Goal: Task Accomplishment & Management: Manage account settings

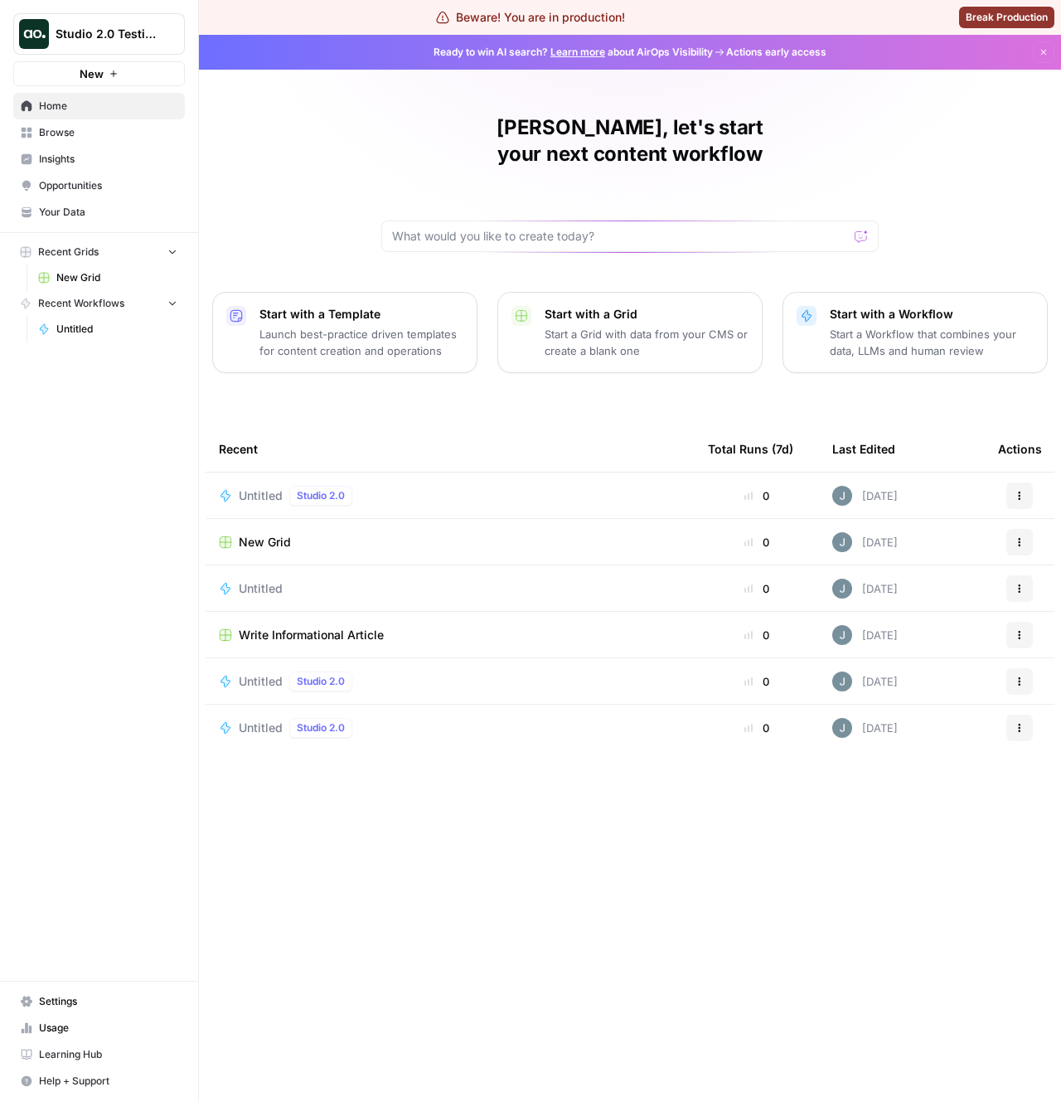
click at [186, 1046] on nav "Settings Usage Learning Hub Help + Support" at bounding box center [99, 1041] width 198 height 119
click at [96, 22] on button "Studio 2.0 Testing" at bounding box center [99, 33] width 172 height 41
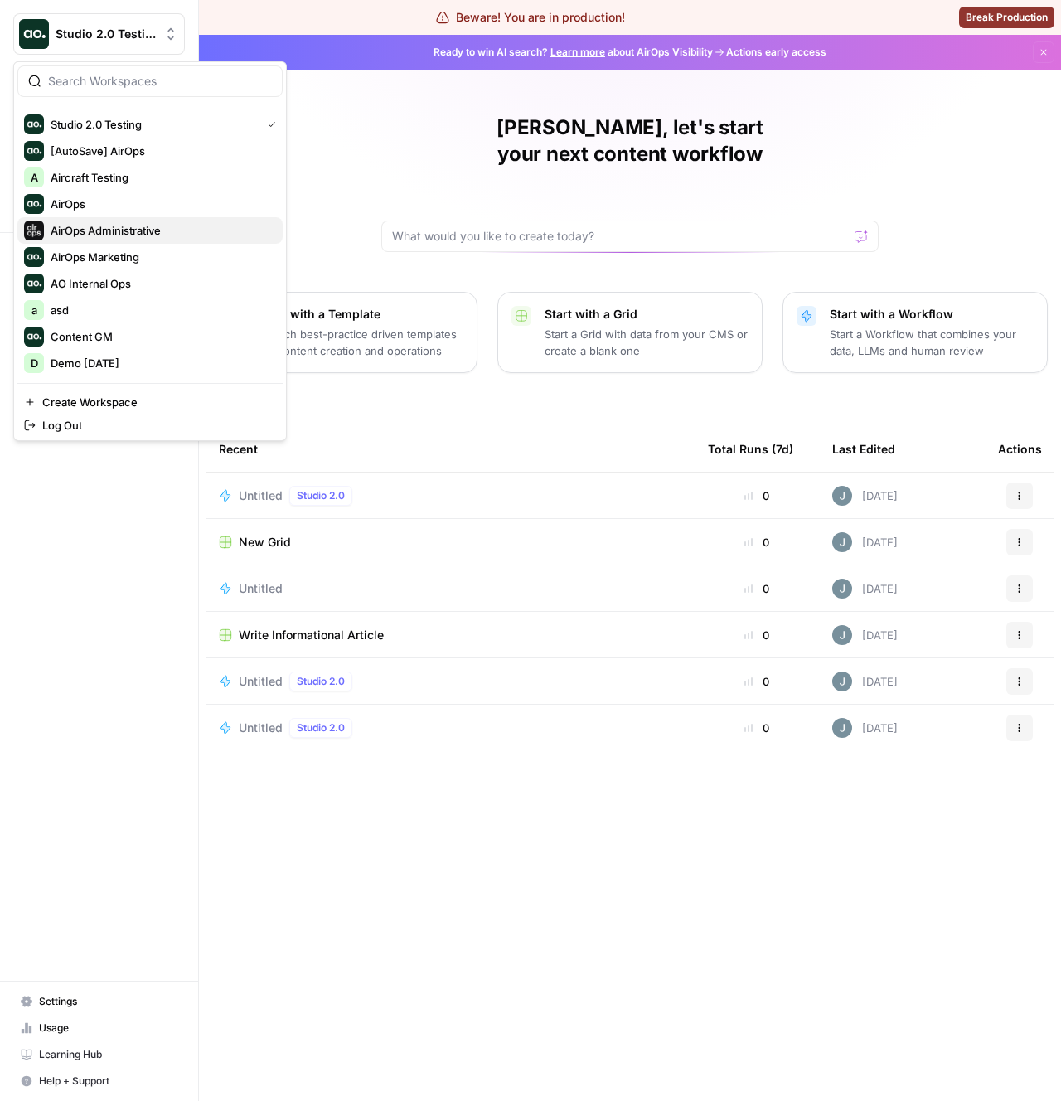
click at [75, 230] on span "AirOps Administrative" at bounding box center [160, 230] width 219 height 17
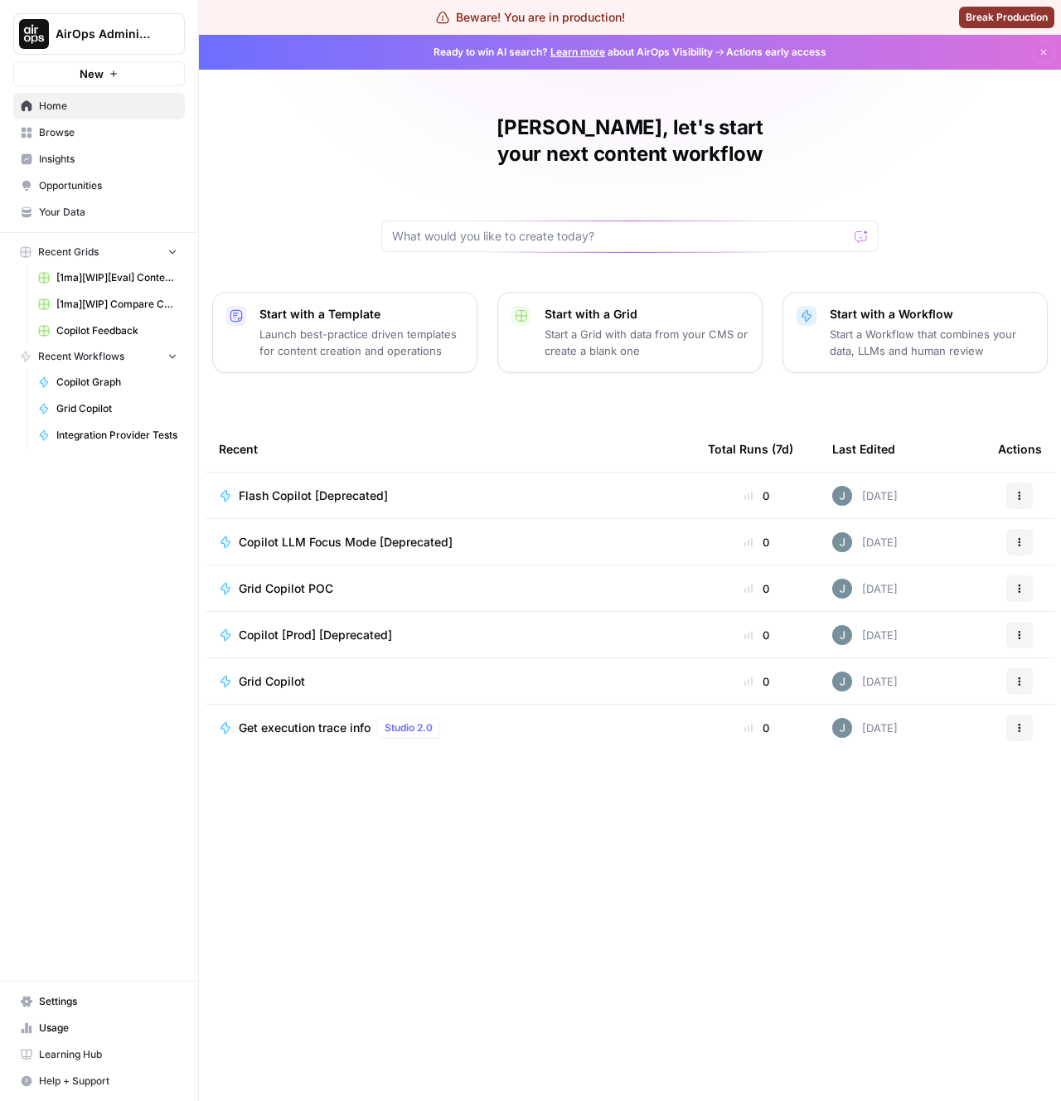
click at [63, 132] on span "Browse" at bounding box center [108, 132] width 138 height 15
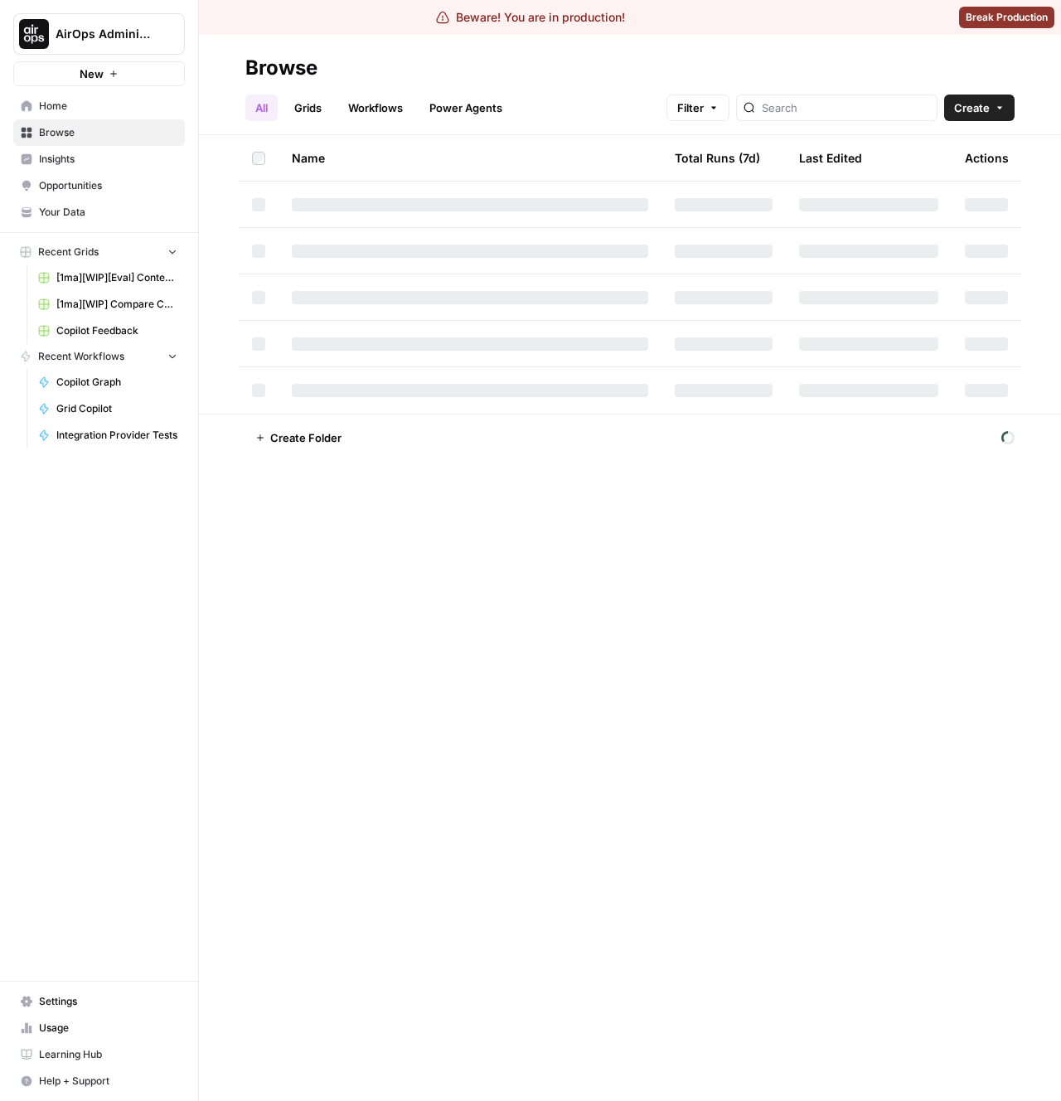
click at [400, 100] on link "Workflows" at bounding box center [375, 108] width 75 height 27
click at [349, 908] on div "Browse All Grids Workflows Power Agents Filter Create Name Version Total Runs (…" at bounding box center [630, 568] width 862 height 1066
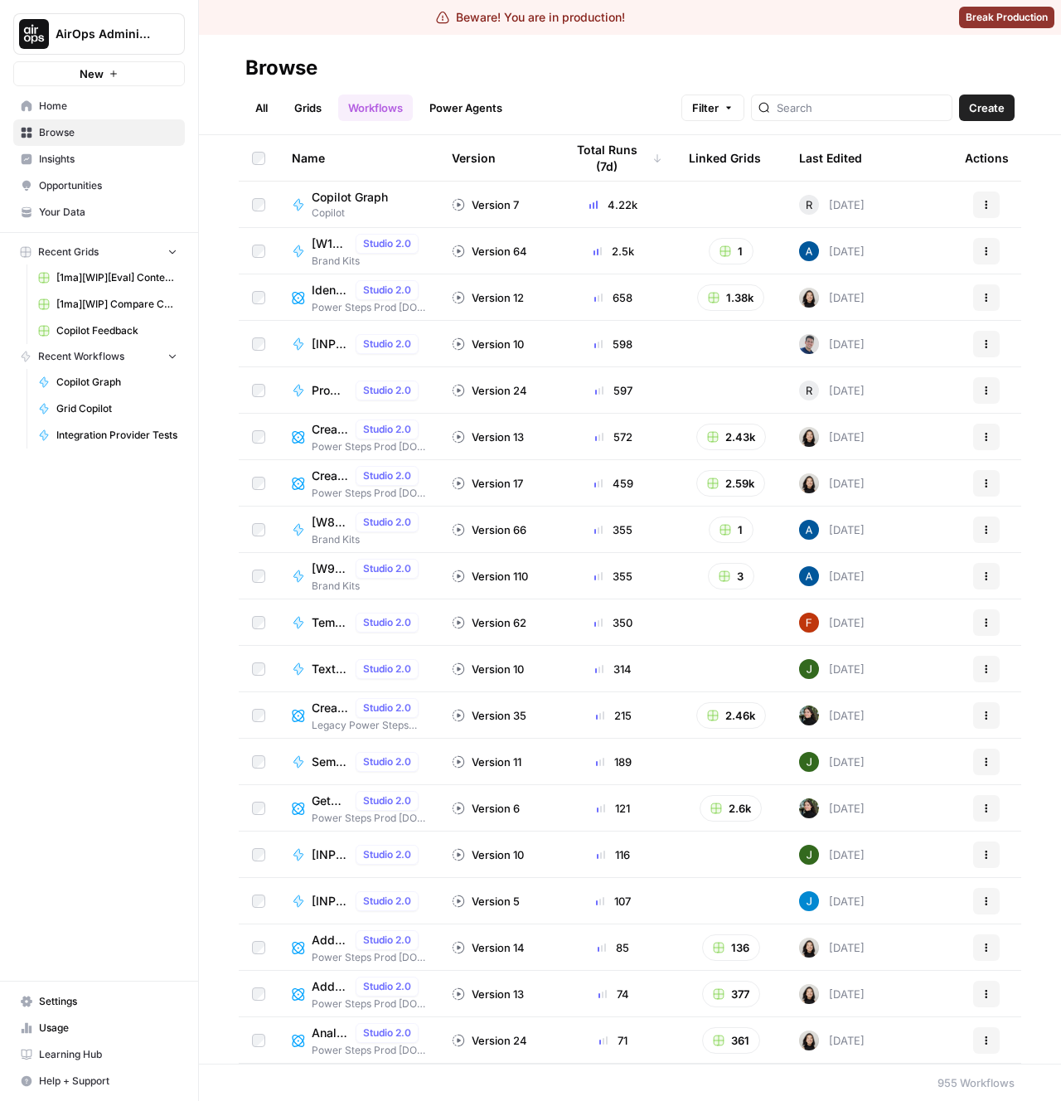
click at [838, 148] on div "Last Edited" at bounding box center [830, 158] width 63 height 46
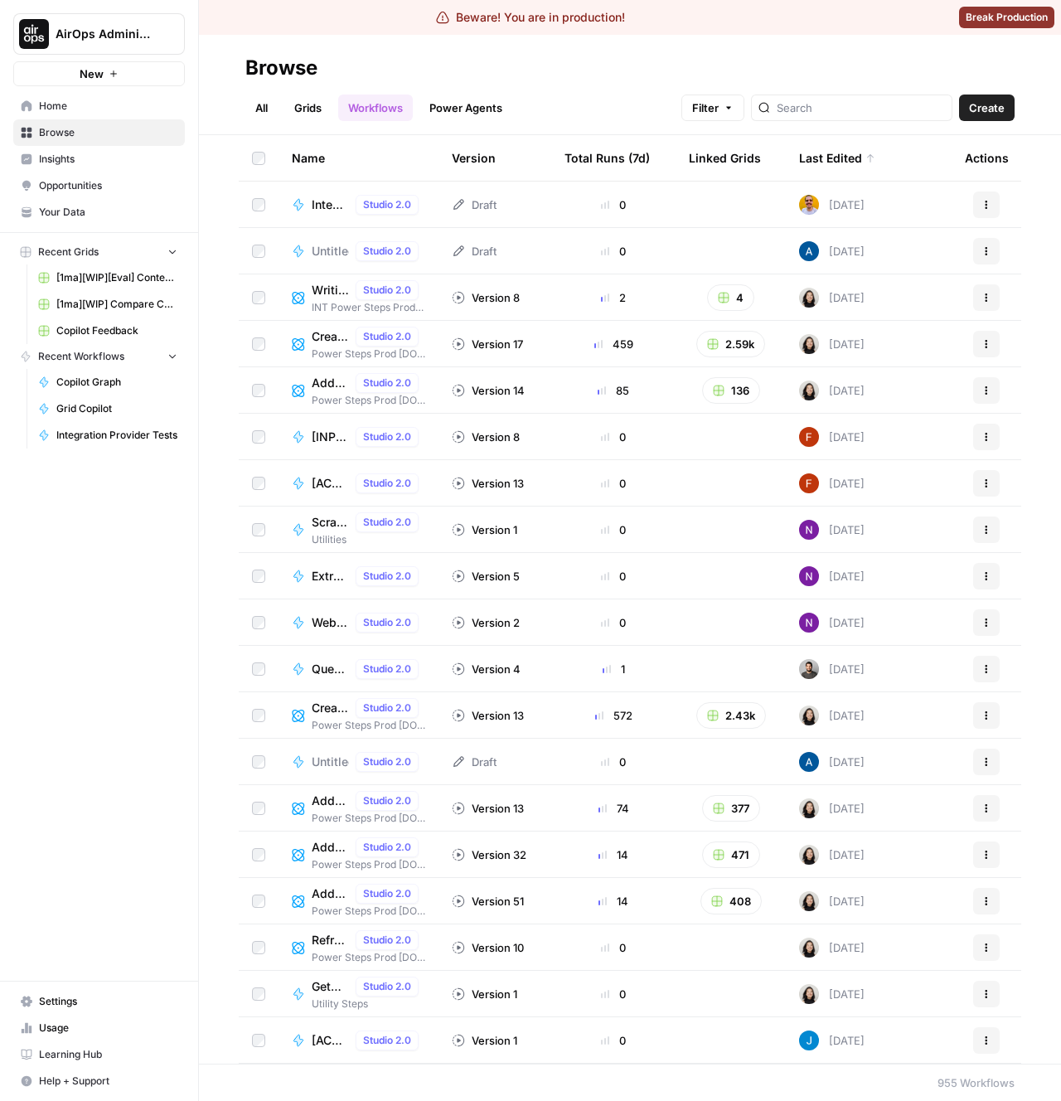
click at [311, 257] on div "Untitled Studio 2.0" at bounding box center [358, 251] width 133 height 20
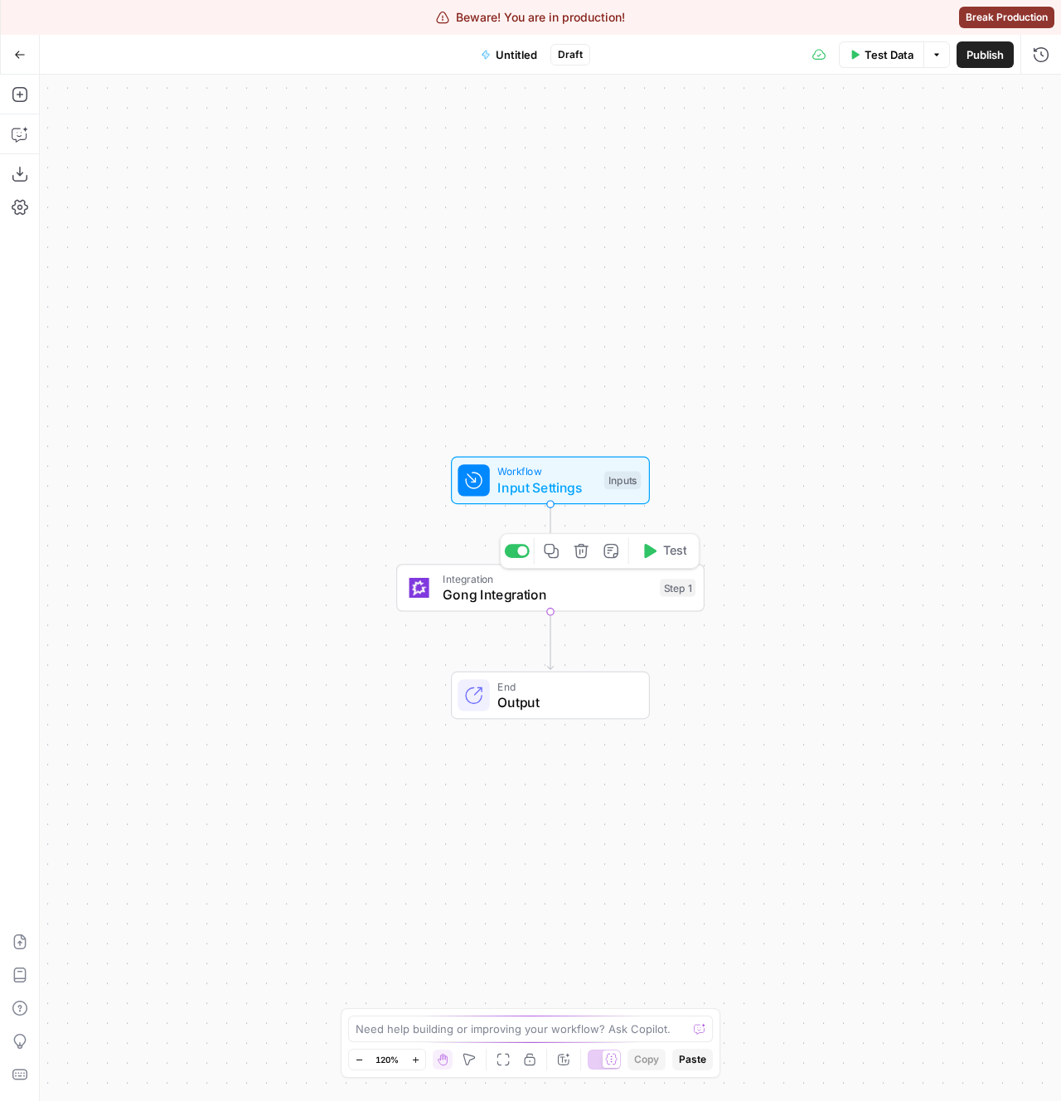
click at [443, 588] on span "Gong Integration" at bounding box center [547, 594] width 209 height 20
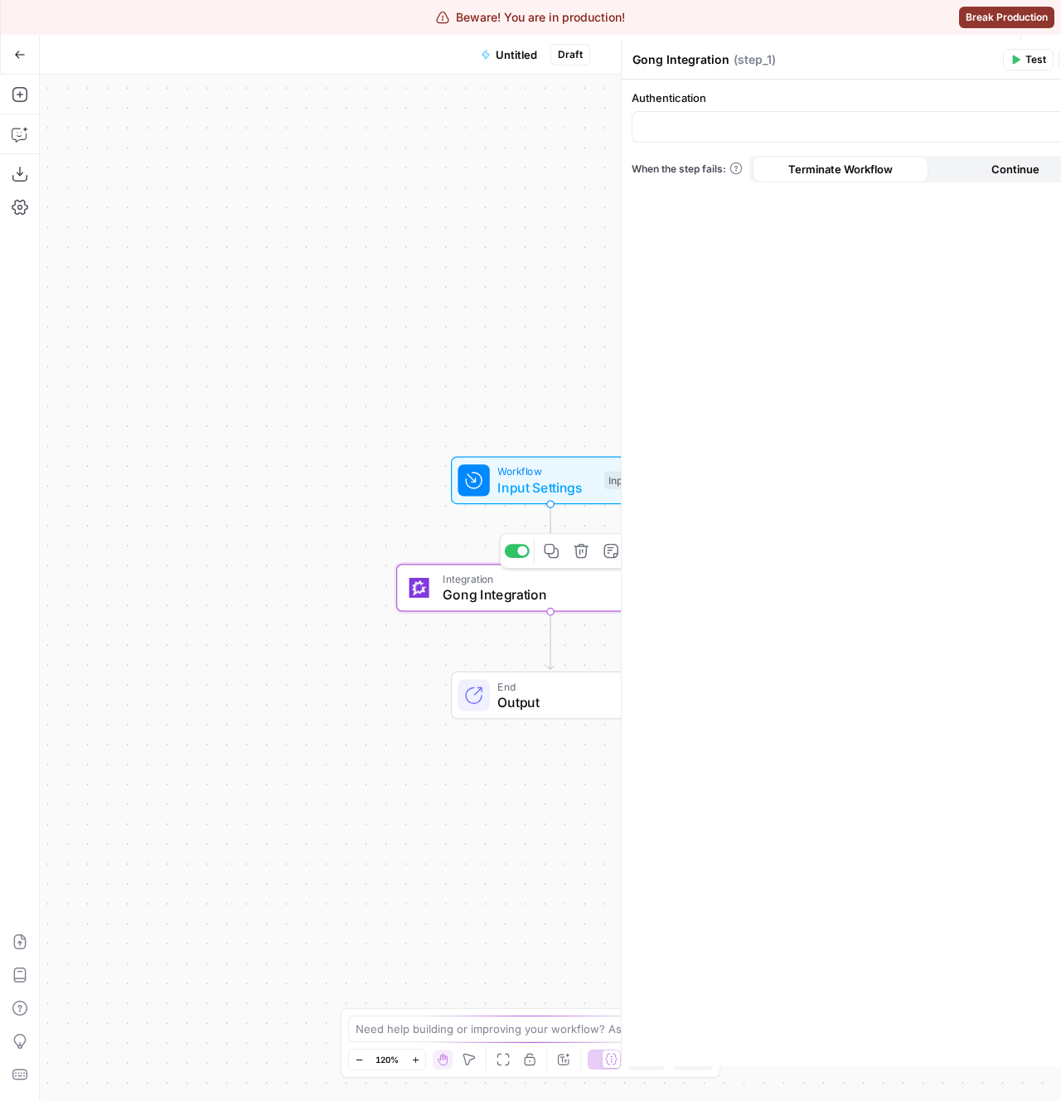
type input "Gong 1"
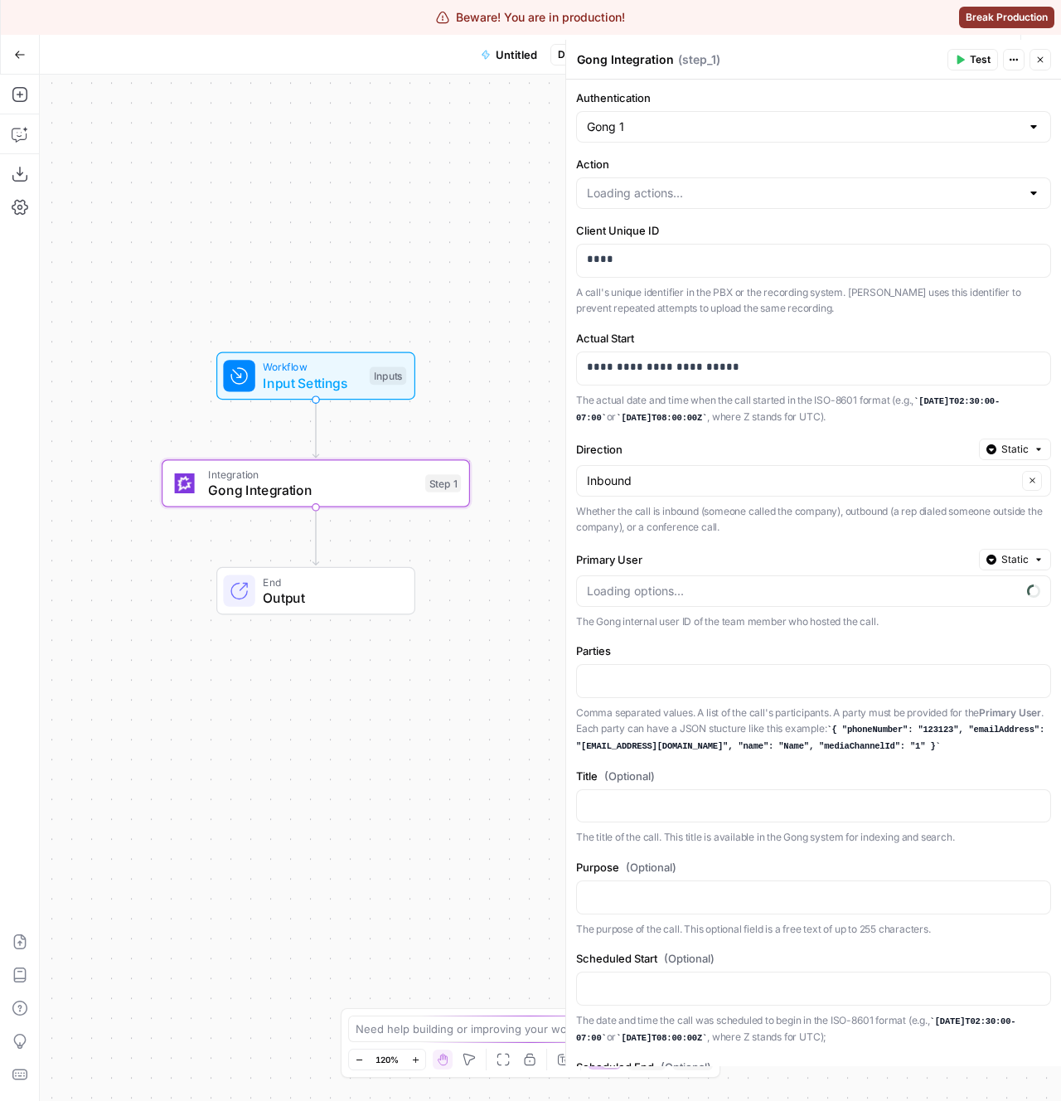
drag, startPoint x: 366, startPoint y: 416, endPoint x: 132, endPoint y: 312, distance: 256.8
click at [132, 312] on div "Workflow Input Settings Inputs Integration Gong Integration Step 1 End Output" at bounding box center [550, 588] width 1021 height 1026
type input "Add New Call"
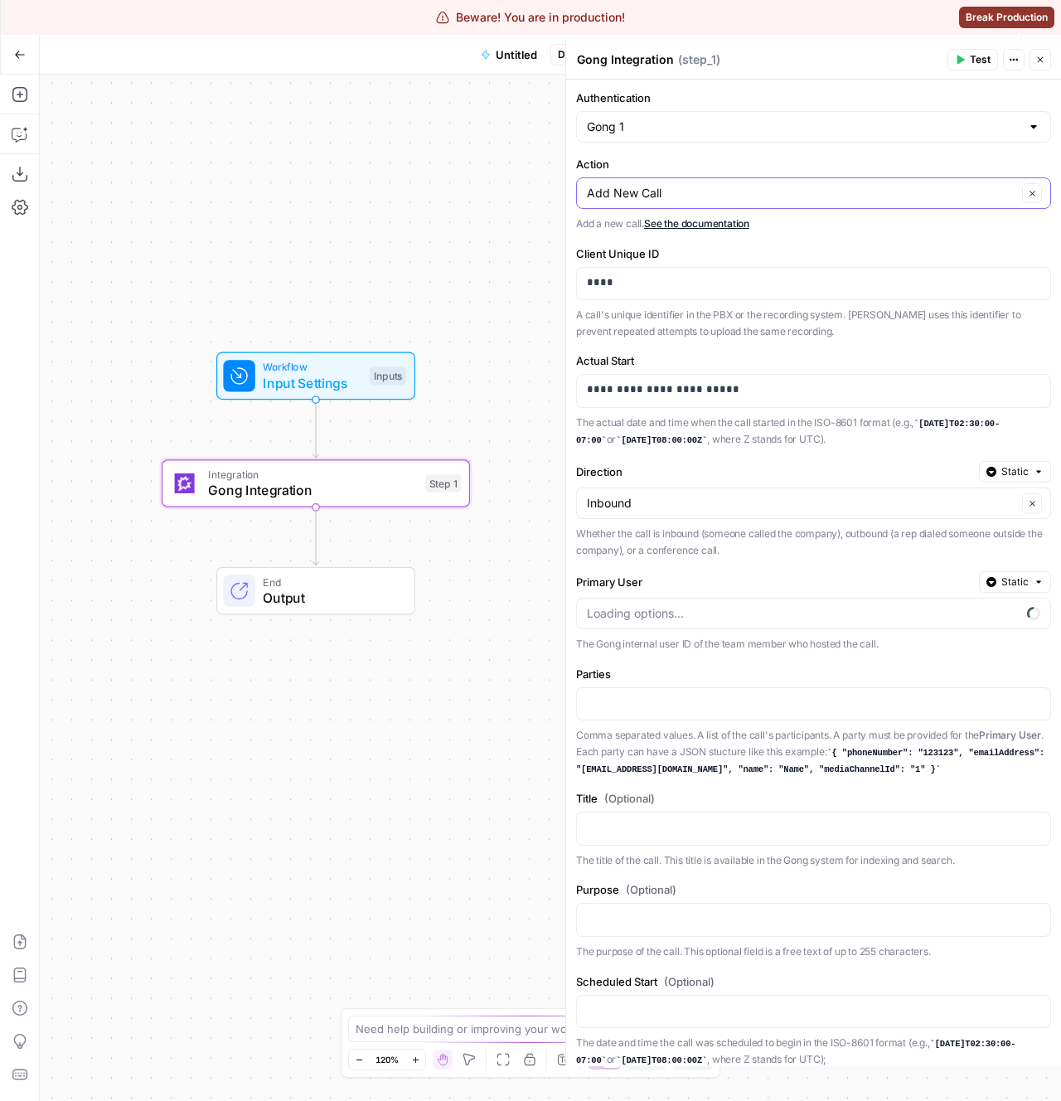
click at [706, 187] on input "Add New Call" at bounding box center [802, 193] width 430 height 17
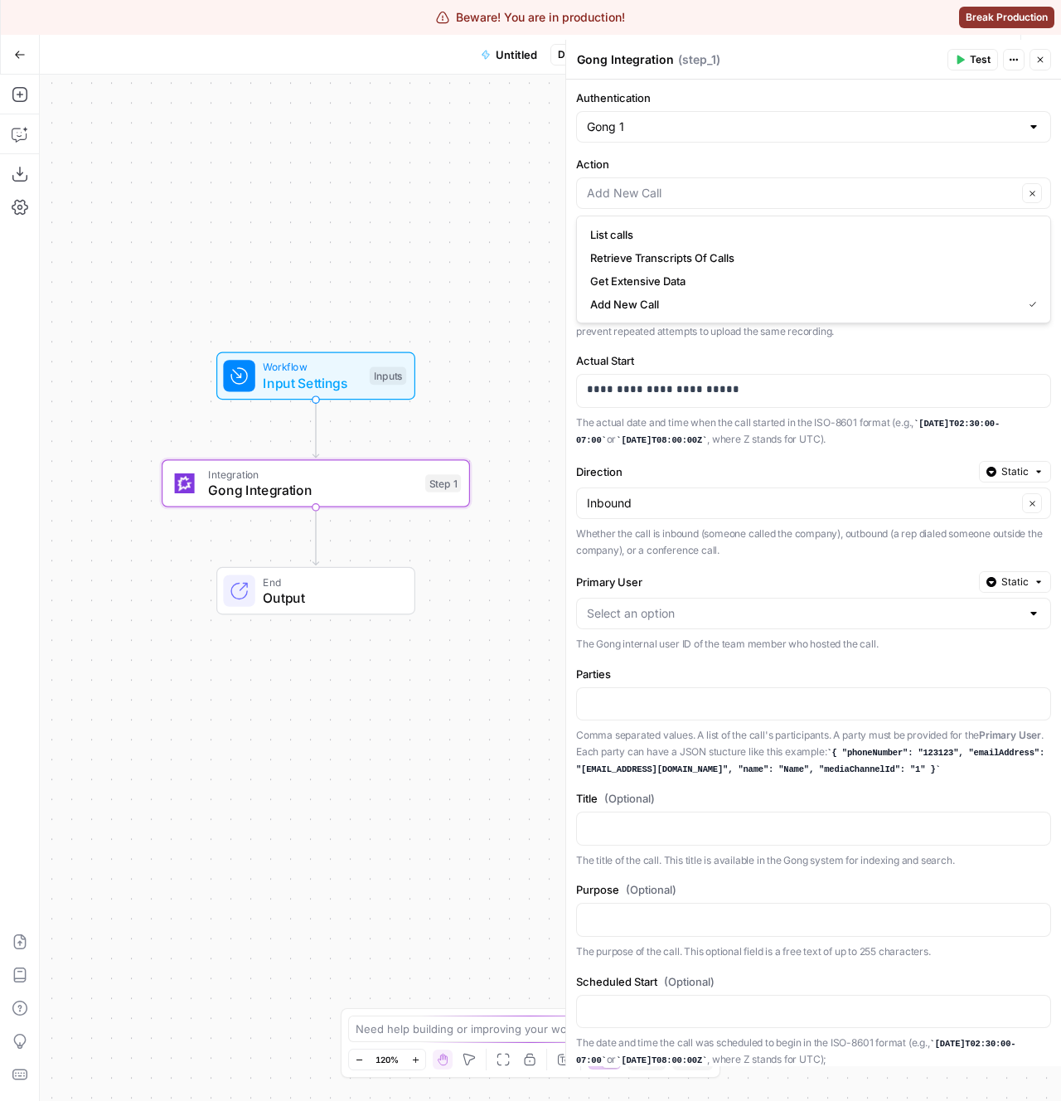
type input "Add New Call"
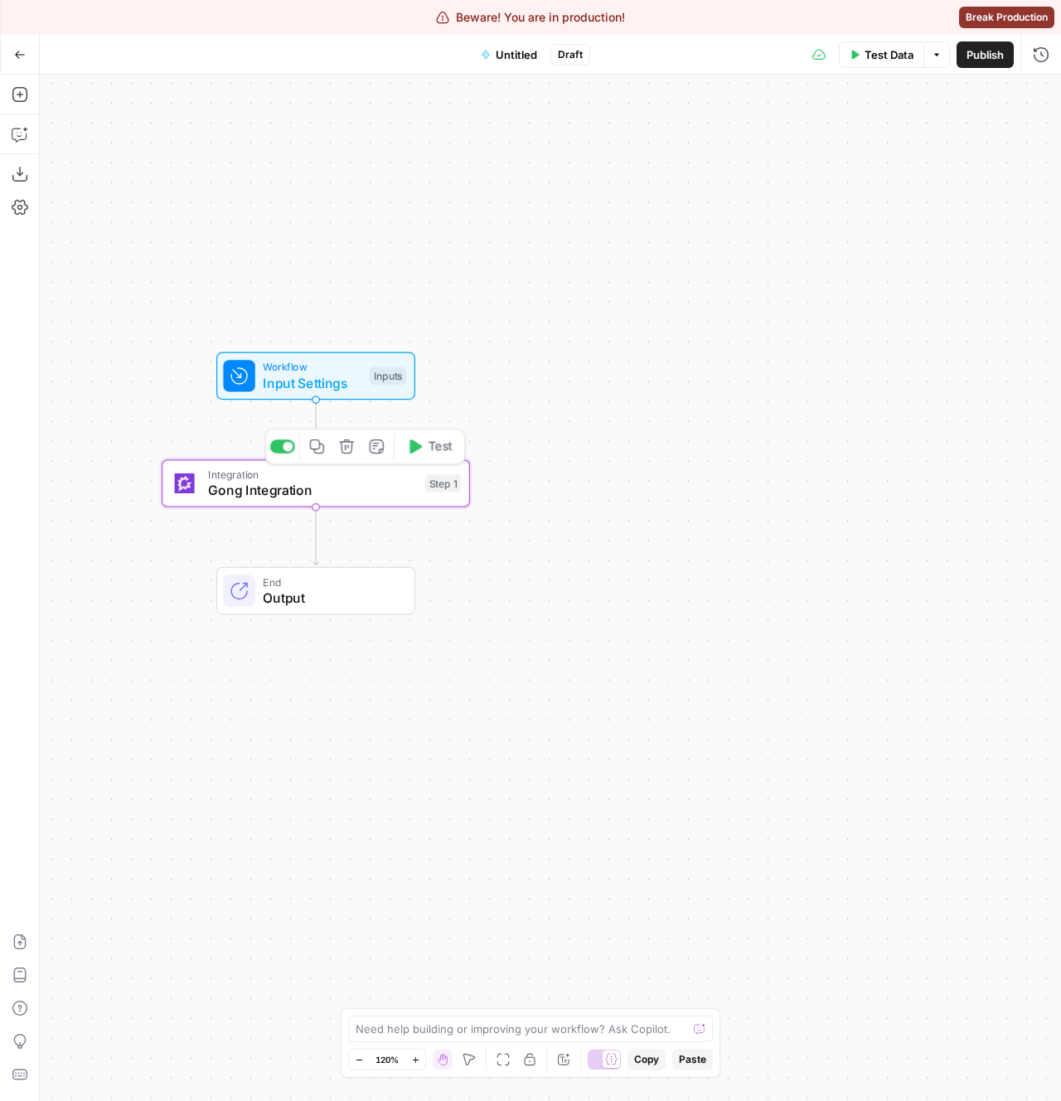
click at [284, 492] on span "Gong Integration" at bounding box center [312, 490] width 209 height 20
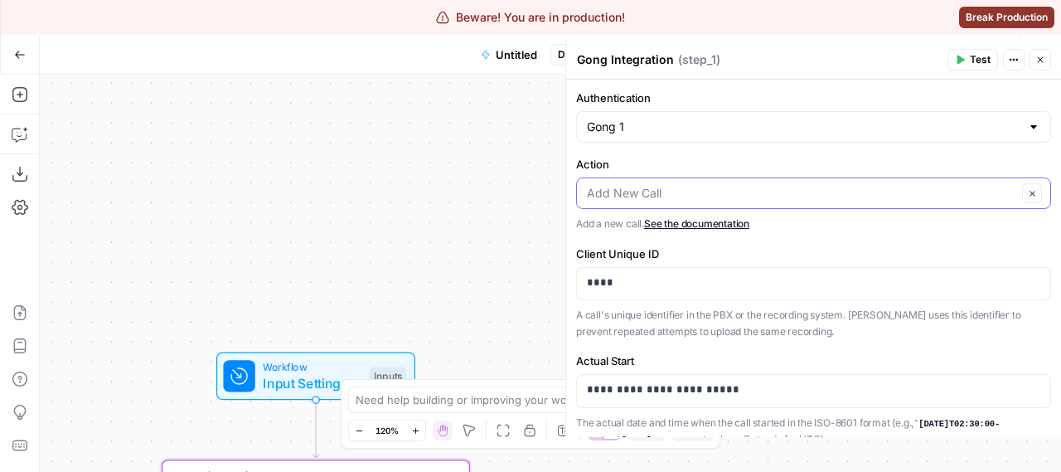
click at [859, 187] on input "Action" at bounding box center [802, 193] width 430 height 17
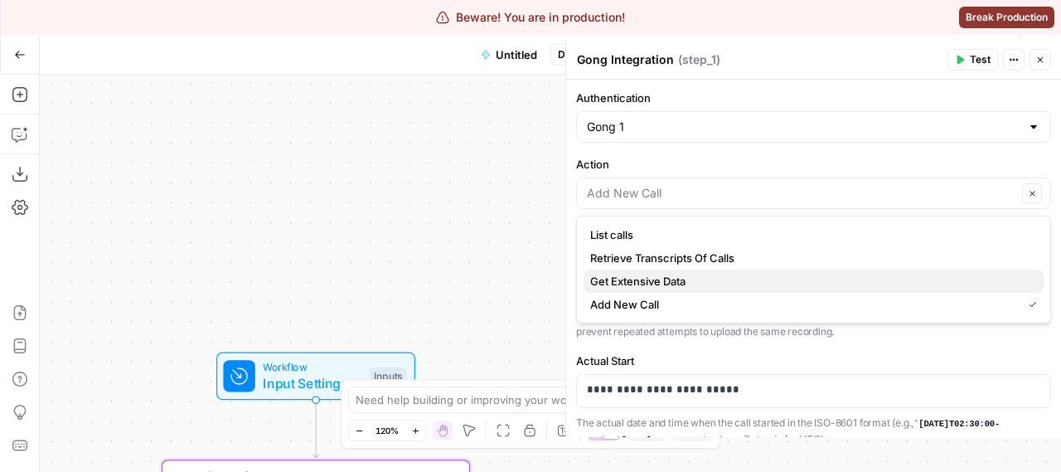
click at [669, 274] on span "Get Extensive Data" at bounding box center [810, 281] width 440 height 17
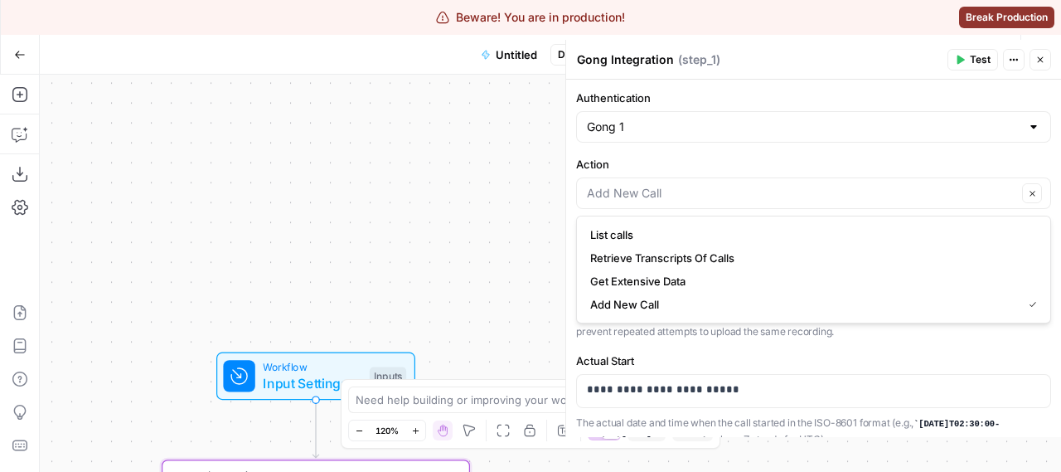
type input "Get Extensive Data"
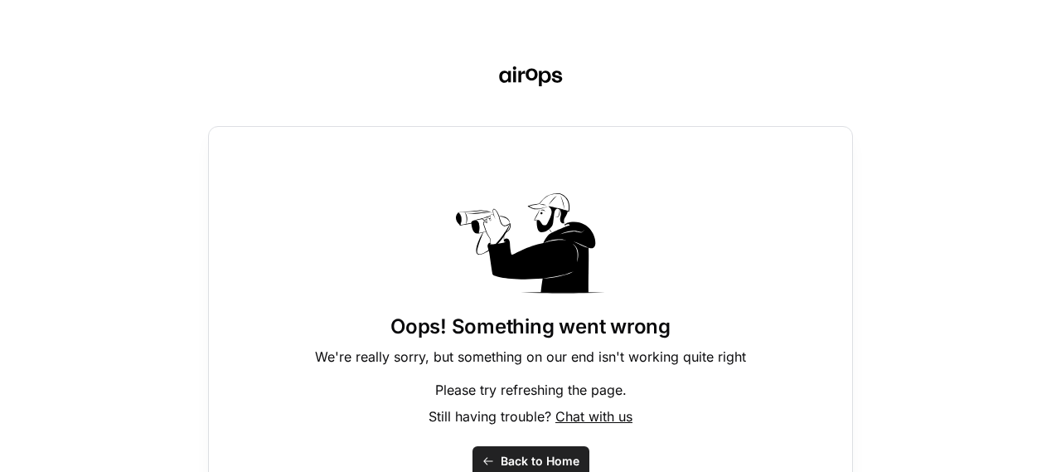
click at [237, 235] on div "Oops! Something went wrong We're really sorry, but something on our end isn't w…" at bounding box center [530, 334] width 645 height 417
click at [234, 229] on div "Oops! Something went wrong We're really sorry, but something on our end isn't w…" at bounding box center [530, 334] width 645 height 417
click at [154, 128] on div "Oops! Something went wrong We're really sorry, but something on our end isn't w…" at bounding box center [530, 236] width 1061 height 472
click at [284, 233] on div "Oops! Something went wrong We're really sorry, but something on our end isn't w…" at bounding box center [530, 334] width 645 height 417
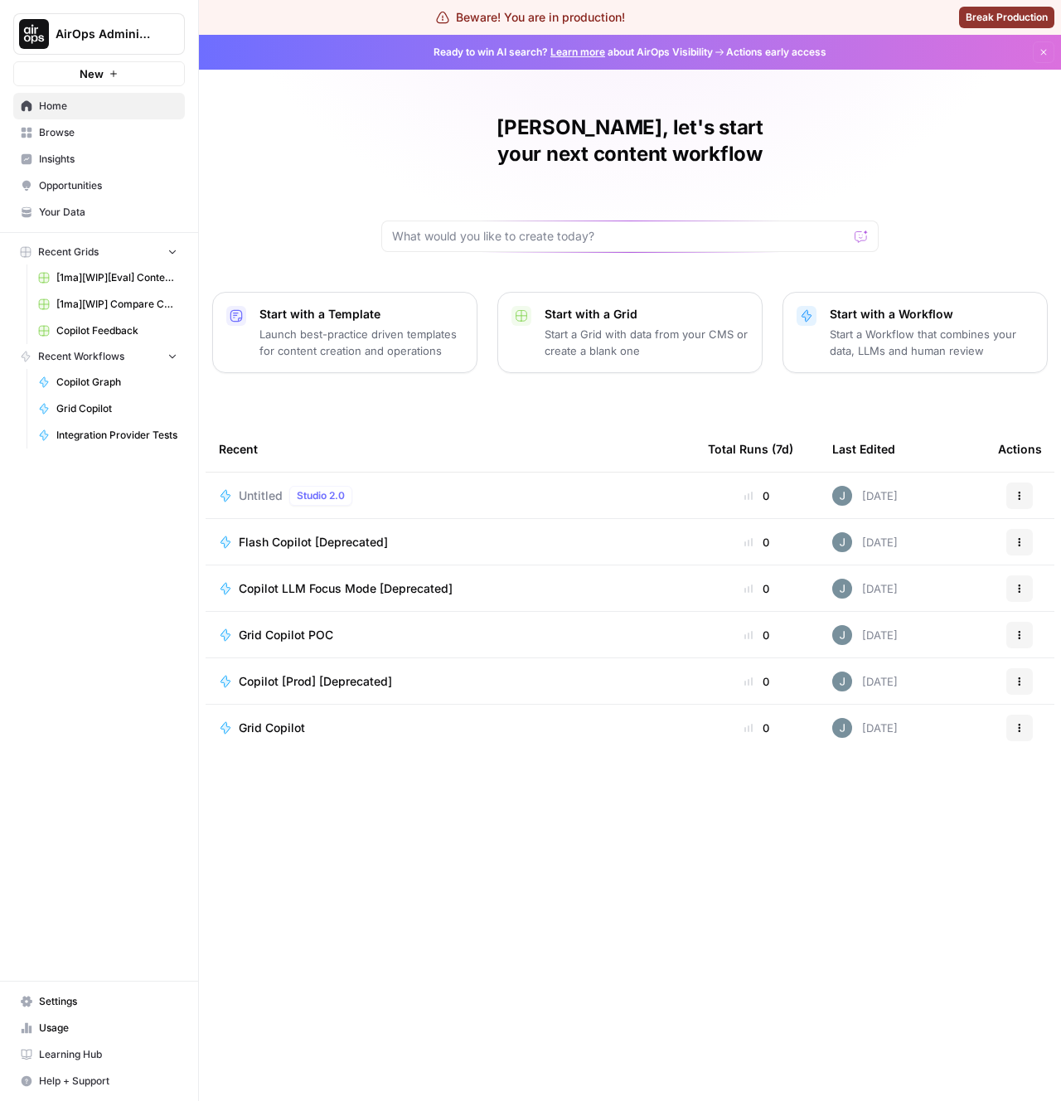
click at [102, 44] on button "AirOps Administrative" at bounding box center [99, 33] width 172 height 41
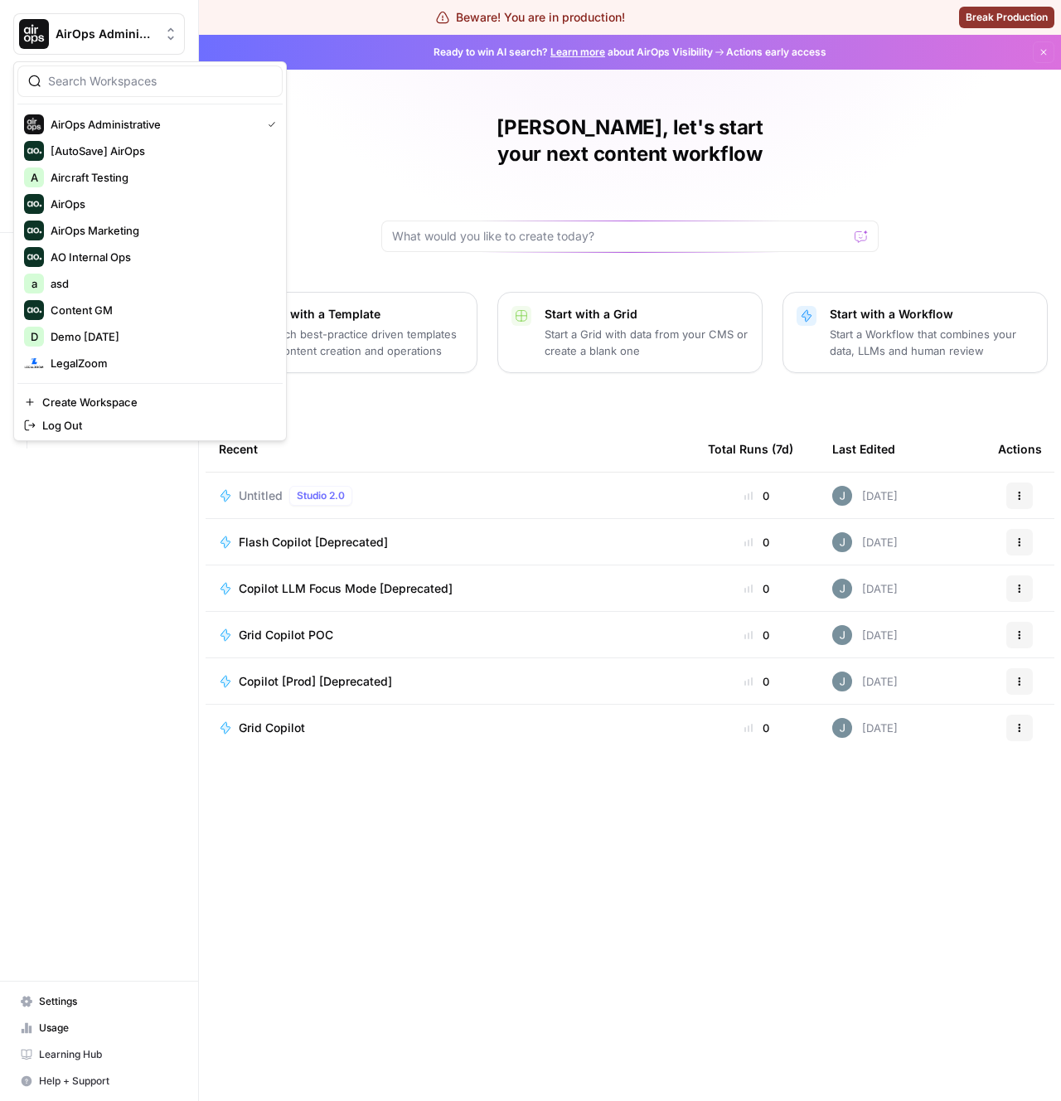
click at [371, 188] on div "Javier, let's start your next content workflow Start with a Template Launch bes…" at bounding box center [630, 568] width 862 height 1066
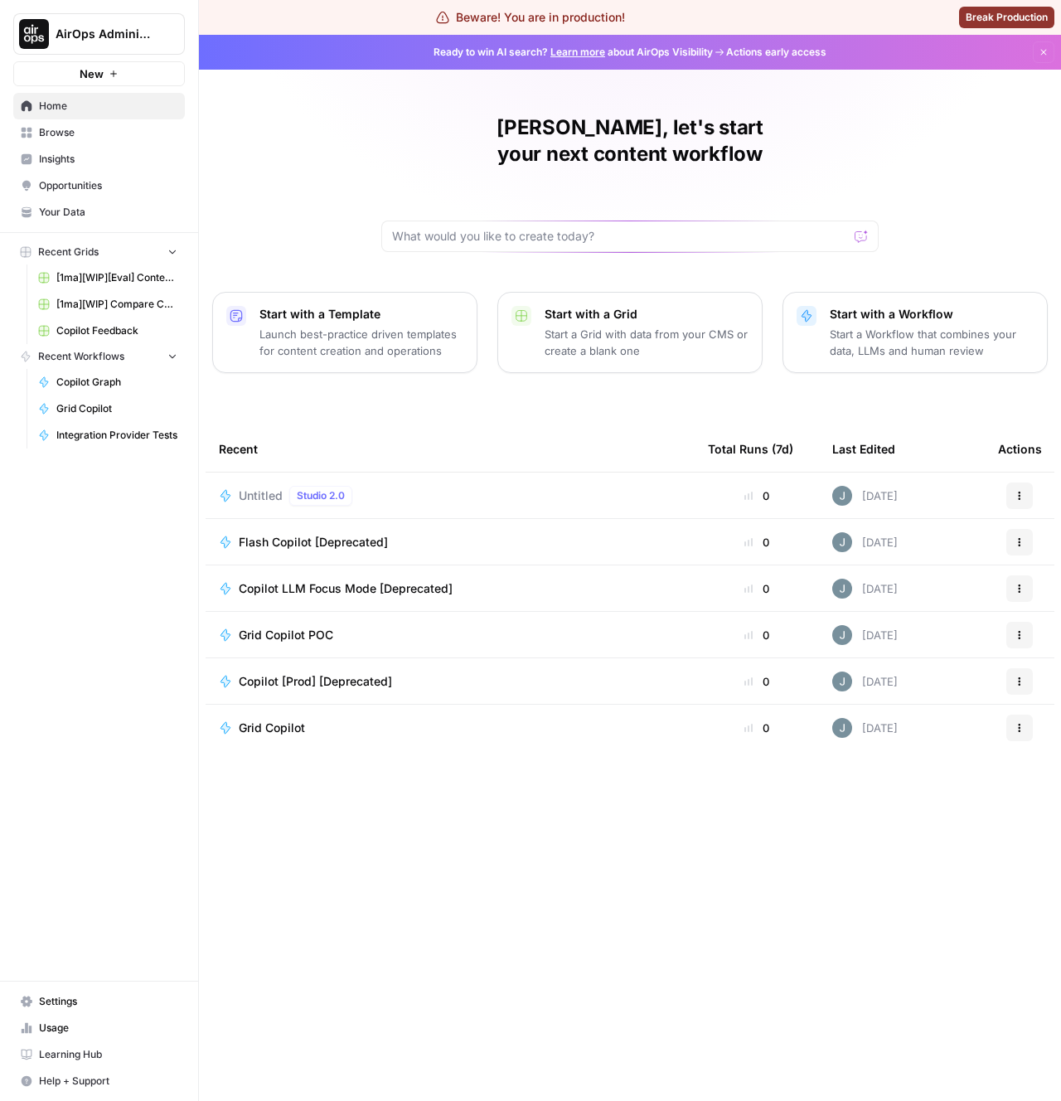
click at [39, 1000] on span "Settings" at bounding box center [108, 1001] width 138 height 15
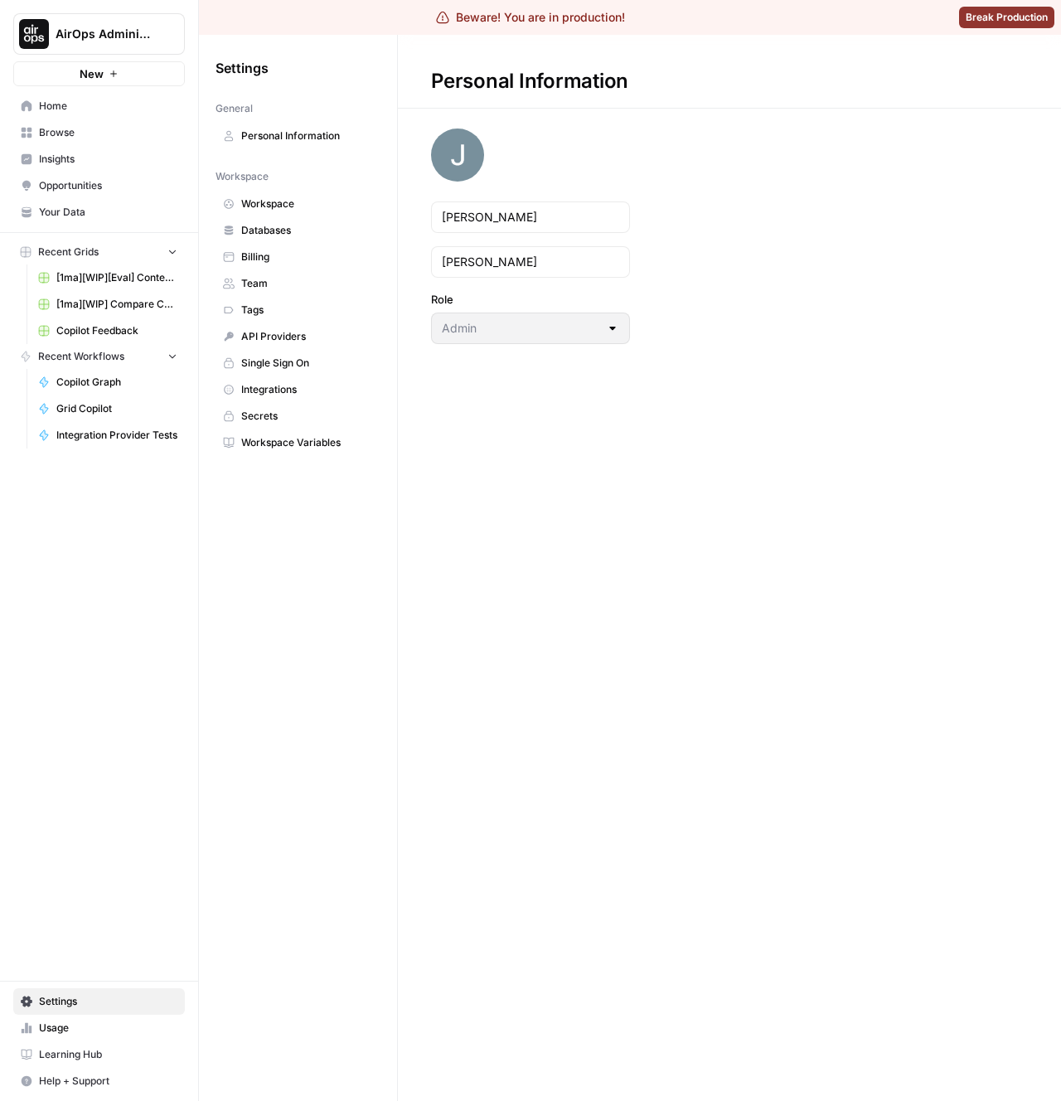
click at [270, 390] on span "Integrations" at bounding box center [307, 389] width 132 height 15
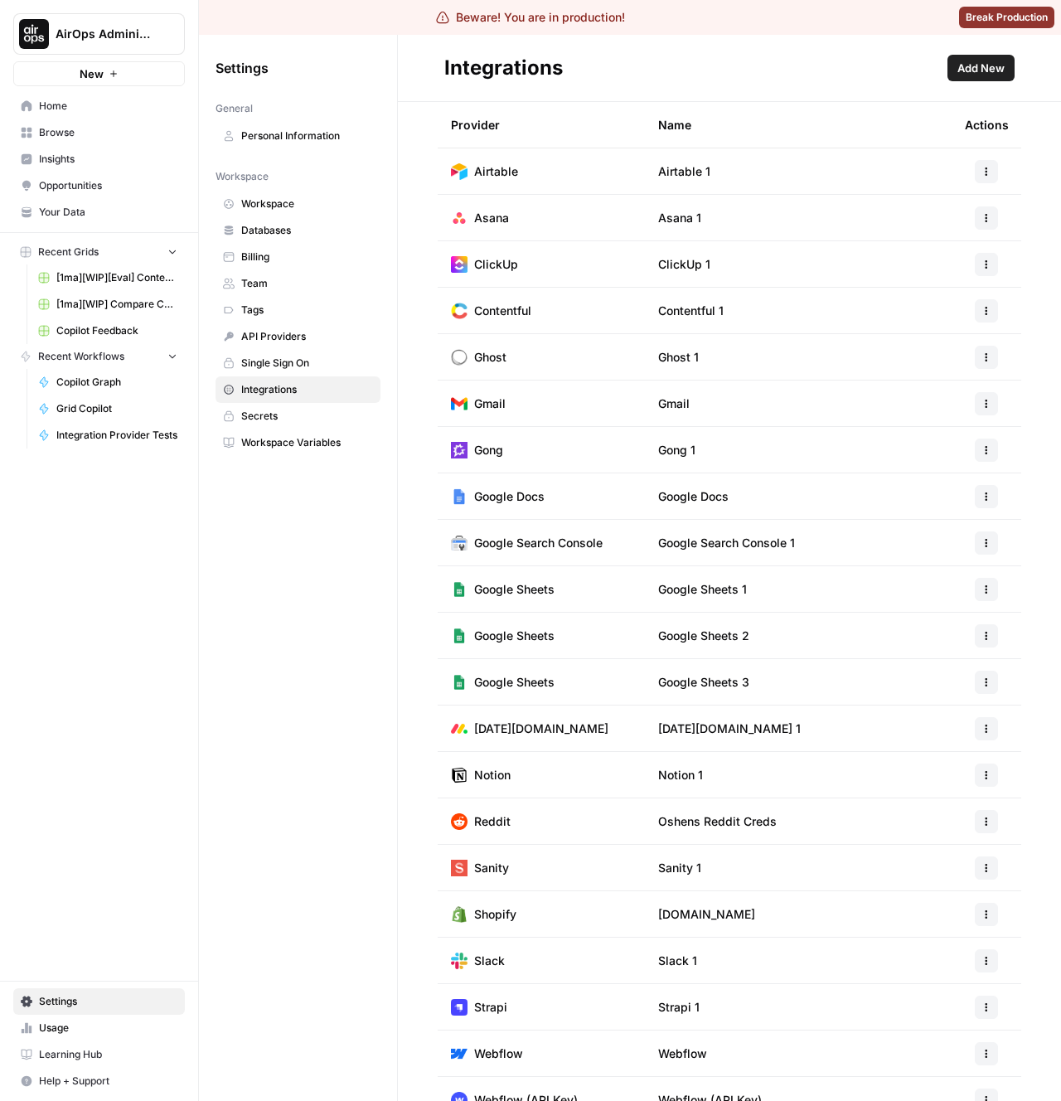
click at [969, 451] on div at bounding box center [986, 450] width 43 height 23
click at [982, 451] on icon "button" at bounding box center [987, 450] width 10 height 10
click at [929, 486] on span "Edit" at bounding box center [950, 487] width 53 height 17
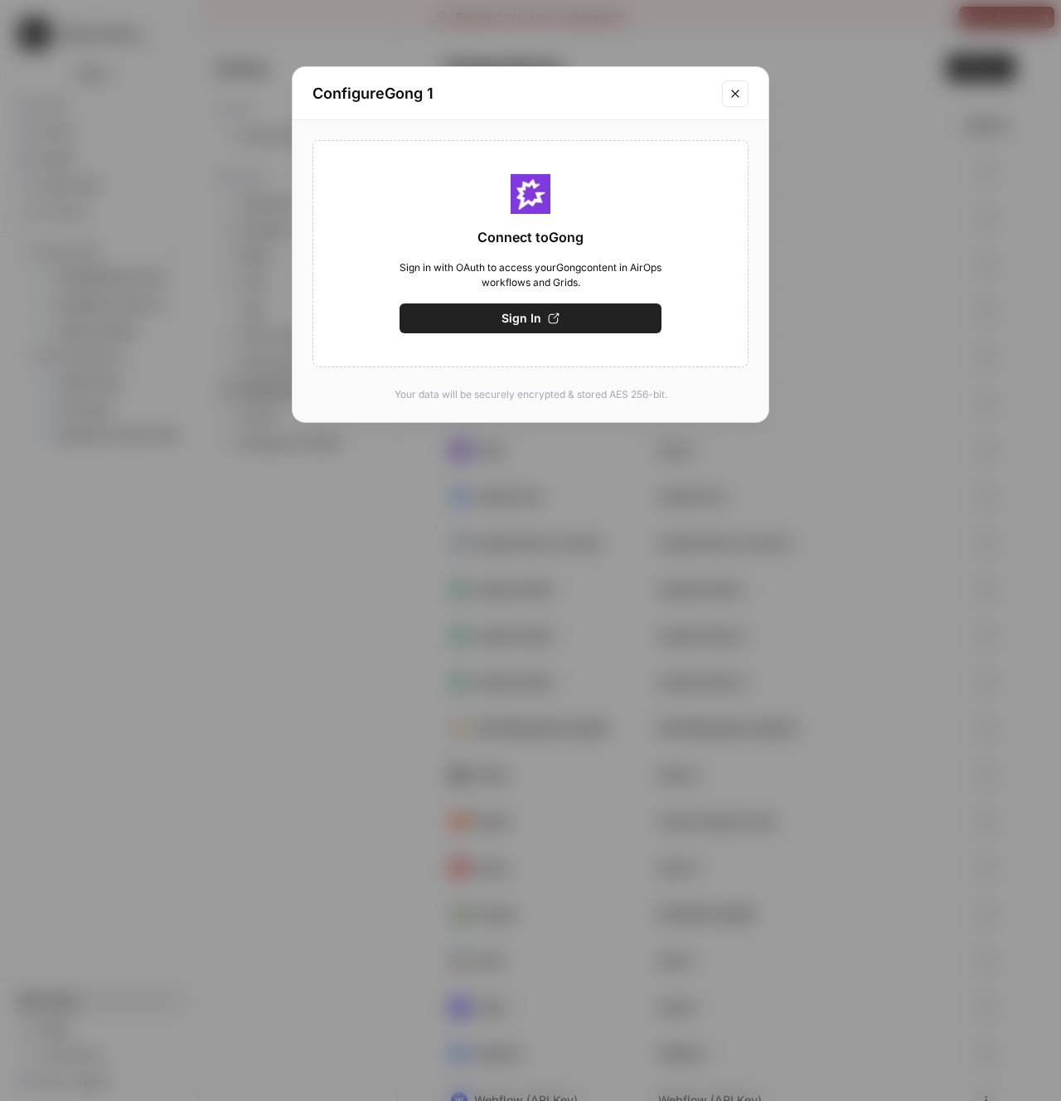
click at [732, 99] on icon "Close modal" at bounding box center [735, 93] width 13 height 13
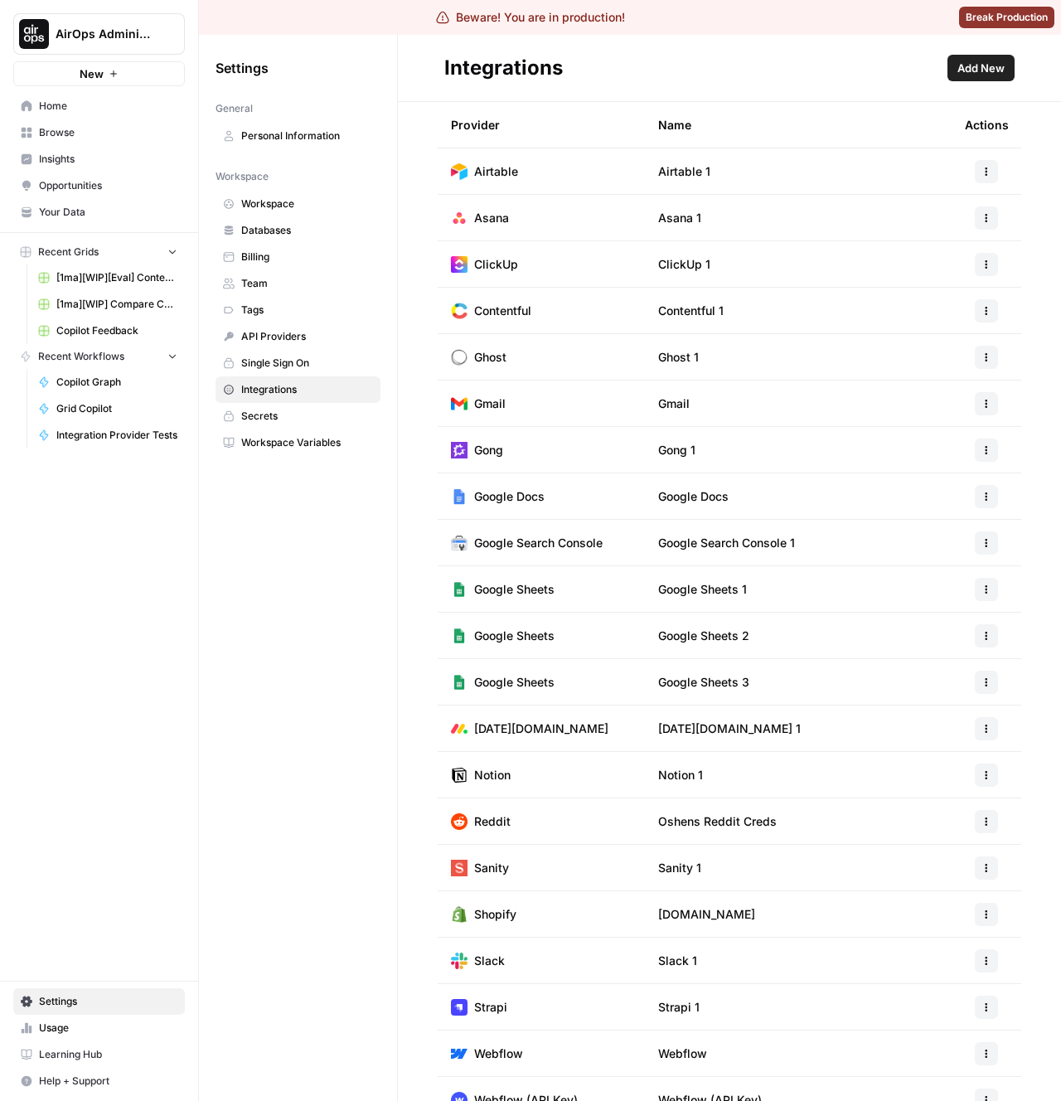
click at [339, 746] on div "Settings General Personal Information Workspace Workspace Databases Billing Tea…" at bounding box center [298, 568] width 198 height 1066
